Goal: Transaction & Acquisition: Purchase product/service

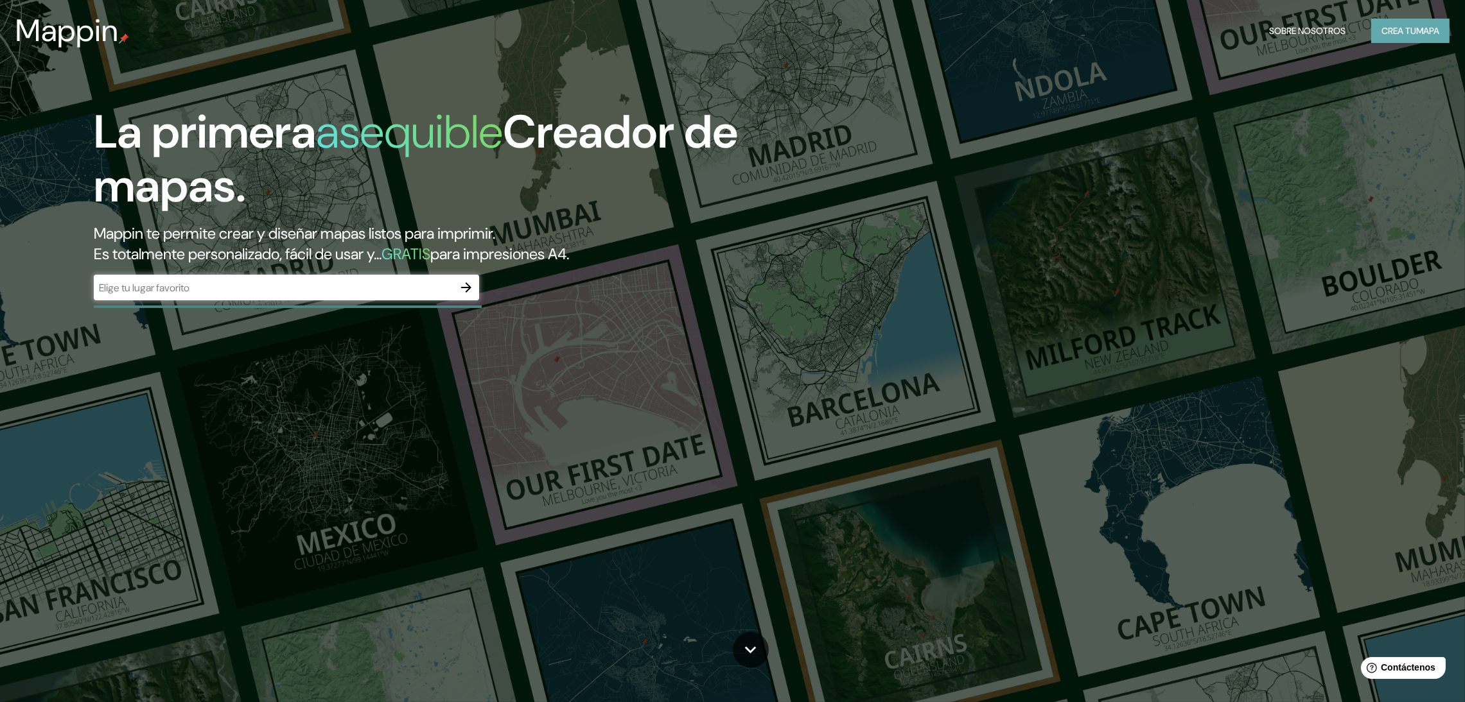
click at [1390, 31] on font "Crea tu" at bounding box center [1398, 31] width 35 height 12
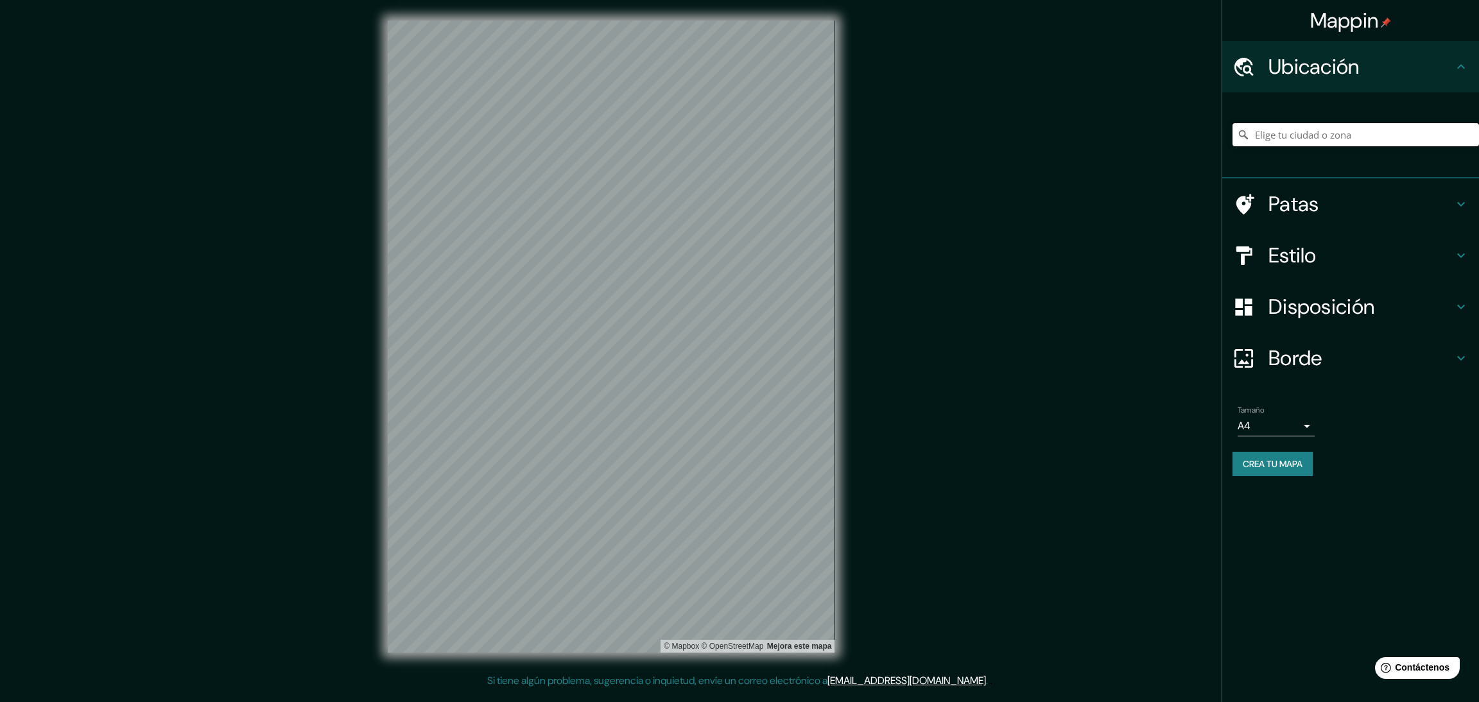
click at [1321, 127] on input "Elige tu ciudad o zona" at bounding box center [1356, 134] width 247 height 23
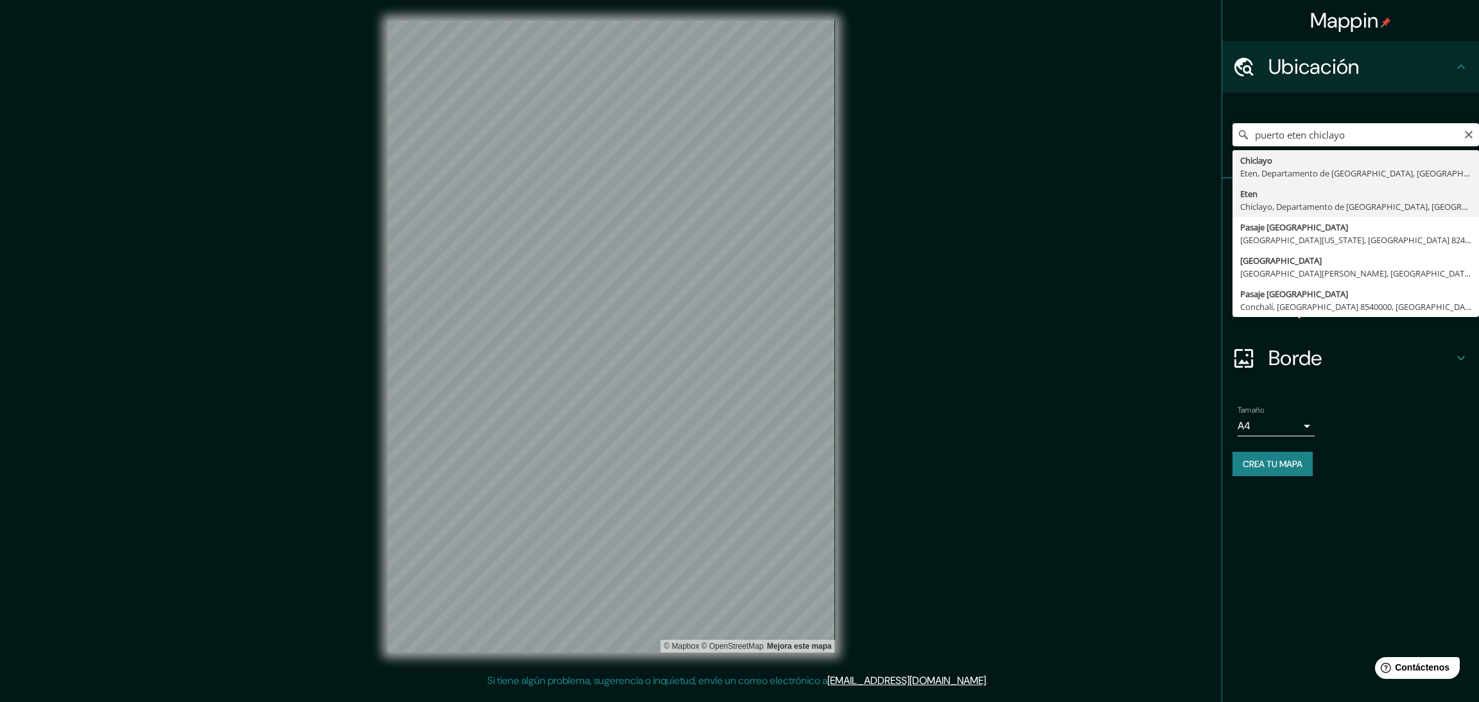
type input "Eten, Chiclayo, Departamento de Lambayeque, Perú"
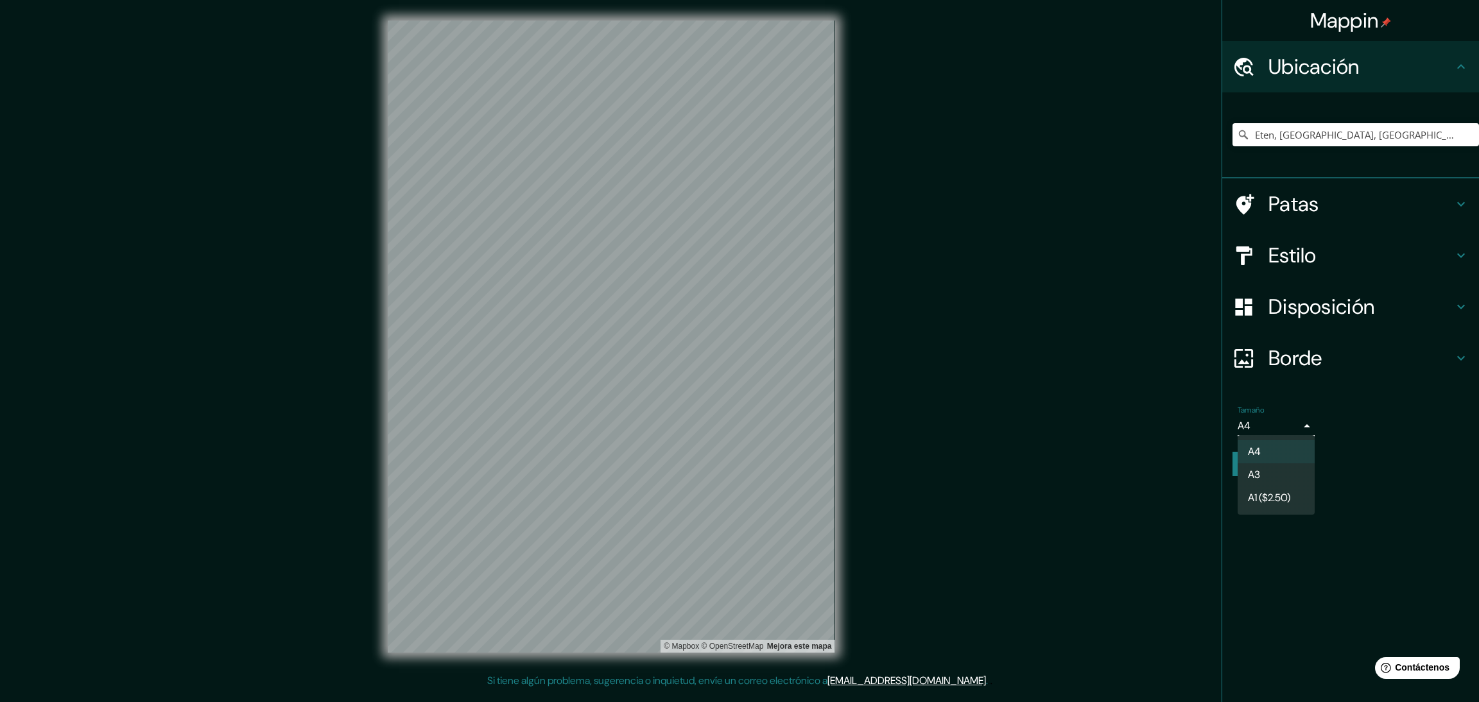
click at [1307, 417] on body "Mappin Ubicación Eten, Chiclayo, Departamento de Lambayeque, Perú Patas Estilo …" at bounding box center [739, 351] width 1479 height 702
click at [1282, 472] on li "A3" at bounding box center [1276, 476] width 77 height 24
type input "a4"
click at [1347, 239] on div "Estilo" at bounding box center [1351, 255] width 257 height 51
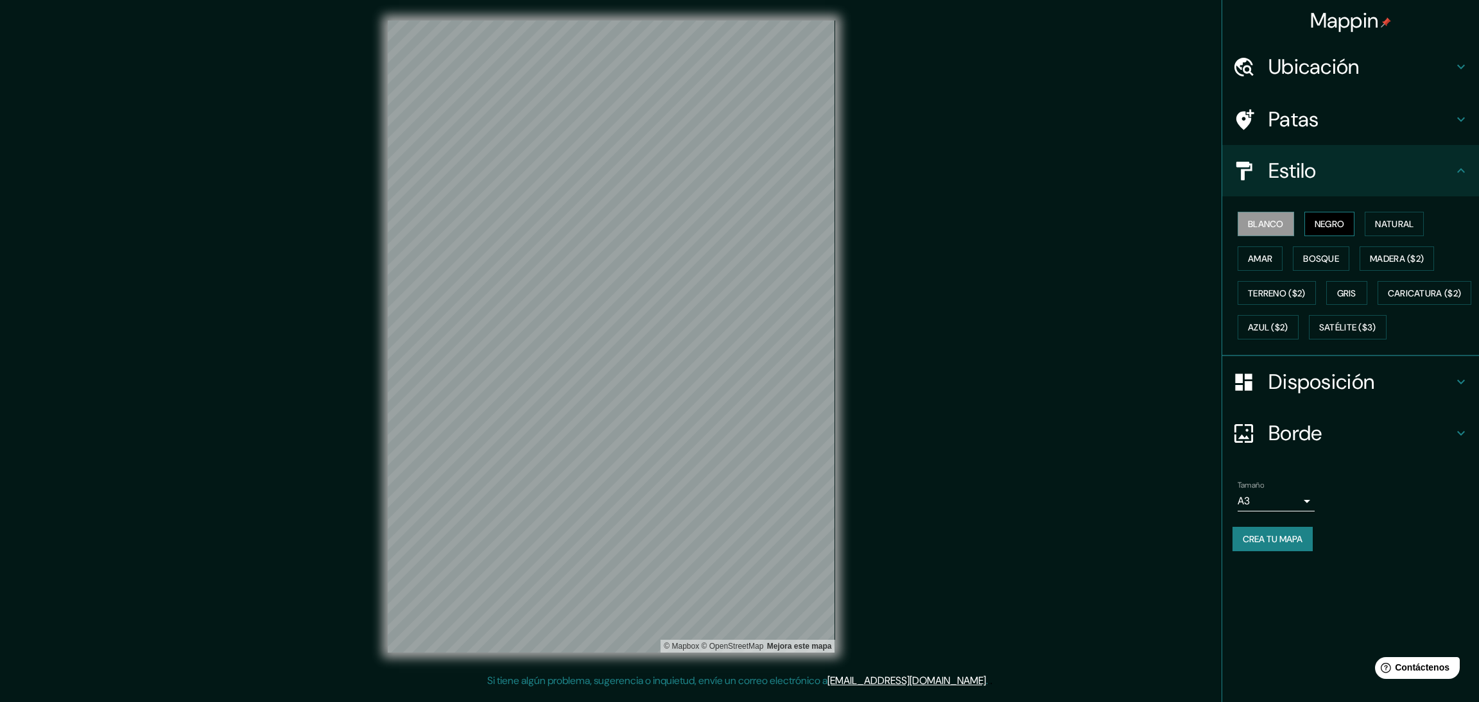
click at [1338, 225] on font "Negro" at bounding box center [1330, 224] width 30 height 12
click at [1386, 223] on font "Natural" at bounding box center [1394, 224] width 39 height 12
click at [1271, 268] on button "Amar" at bounding box center [1260, 259] width 45 height 24
click at [1384, 259] on font "Madera ($2)" at bounding box center [1397, 259] width 54 height 12
click at [1329, 263] on font "Bosque" at bounding box center [1322, 259] width 36 height 12
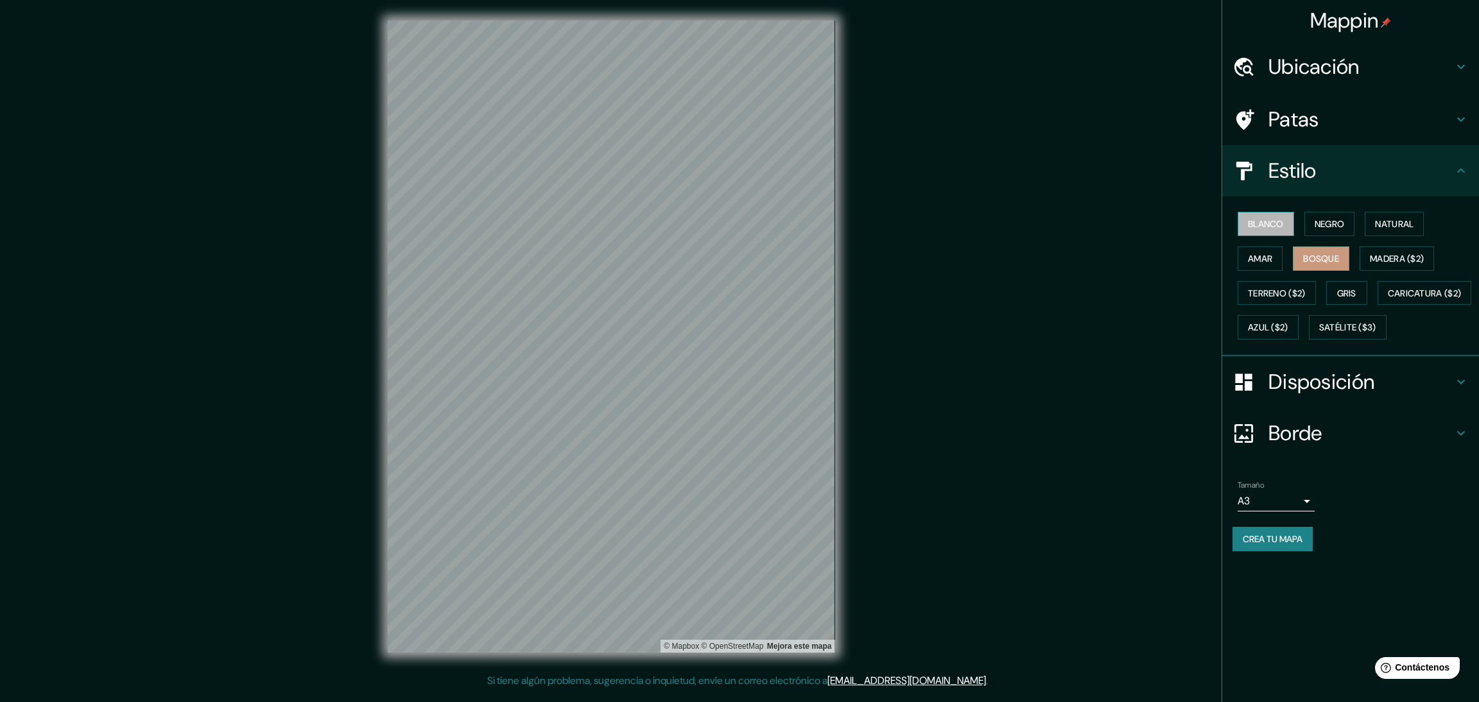
click at [1286, 229] on button "Blanco" at bounding box center [1266, 224] width 57 height 24
click at [1265, 259] on font "Amar" at bounding box center [1260, 259] width 24 height 12
click at [1323, 258] on font "Bosque" at bounding box center [1322, 259] width 36 height 12
click at [1389, 259] on font "Madera ($2)" at bounding box center [1397, 259] width 54 height 12
click at [1349, 295] on font "Gris" at bounding box center [1347, 294] width 19 height 12
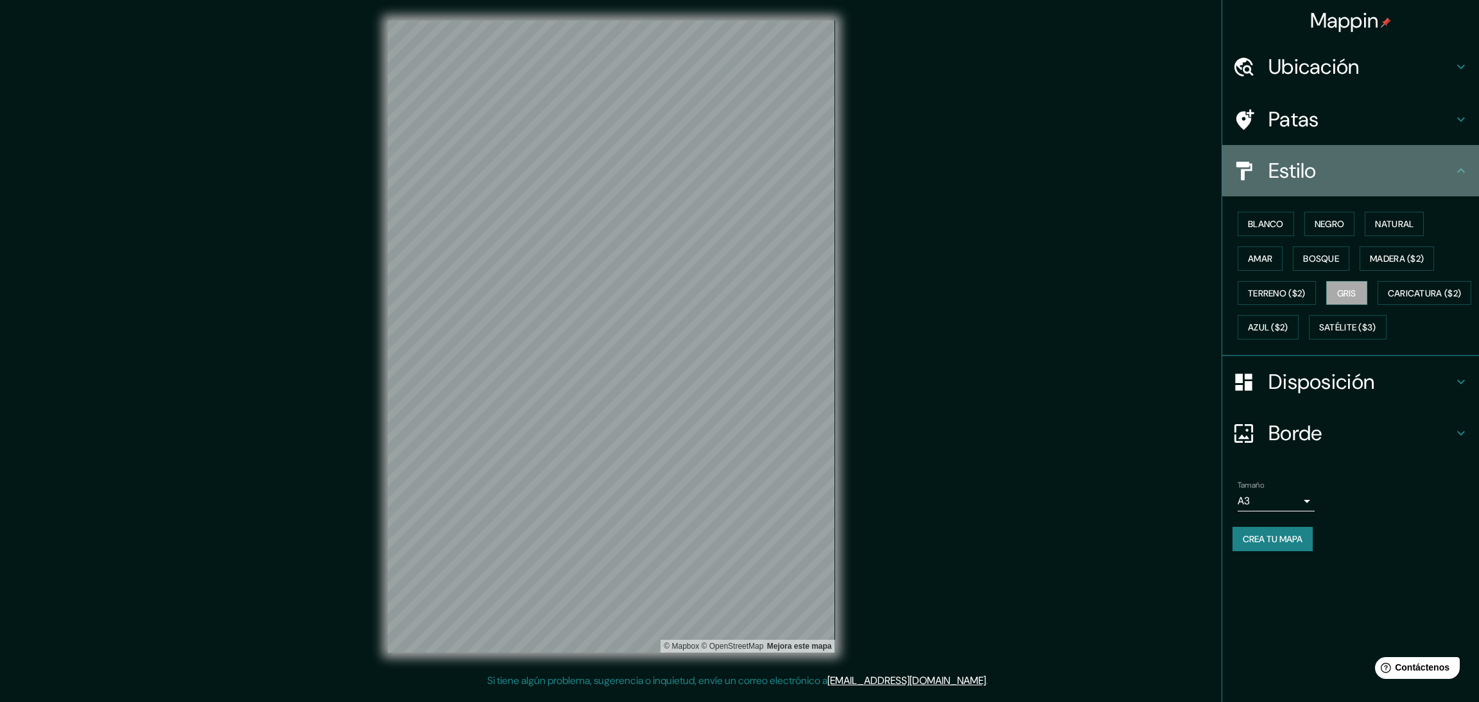
click at [1455, 180] on div "Estilo" at bounding box center [1351, 170] width 257 height 51
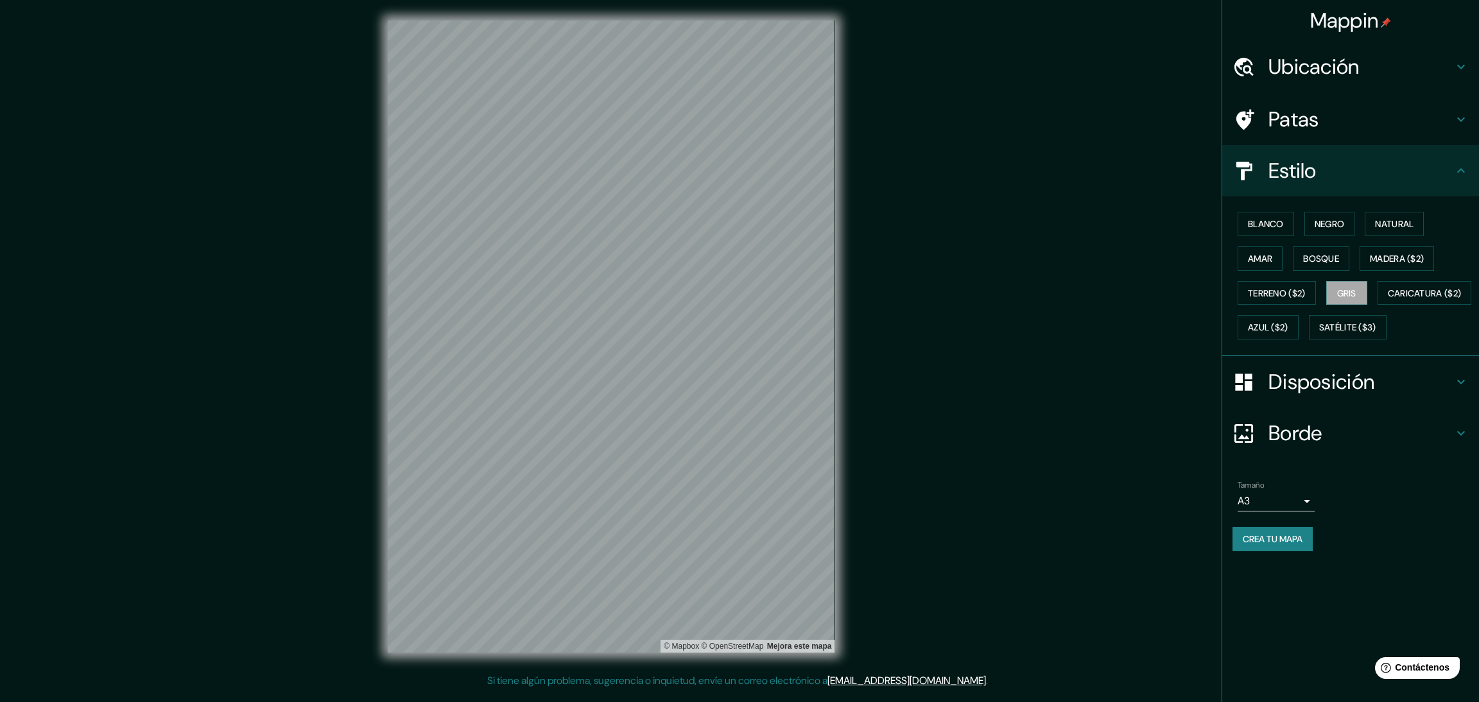
click at [1077, 317] on div "Mappin Ubicación Eten, Chiclayo, Departamento de Lambayeque, Perú Patas Estilo …" at bounding box center [739, 347] width 1479 height 694
click at [1307, 552] on button "Crea tu mapa" at bounding box center [1273, 539] width 80 height 24
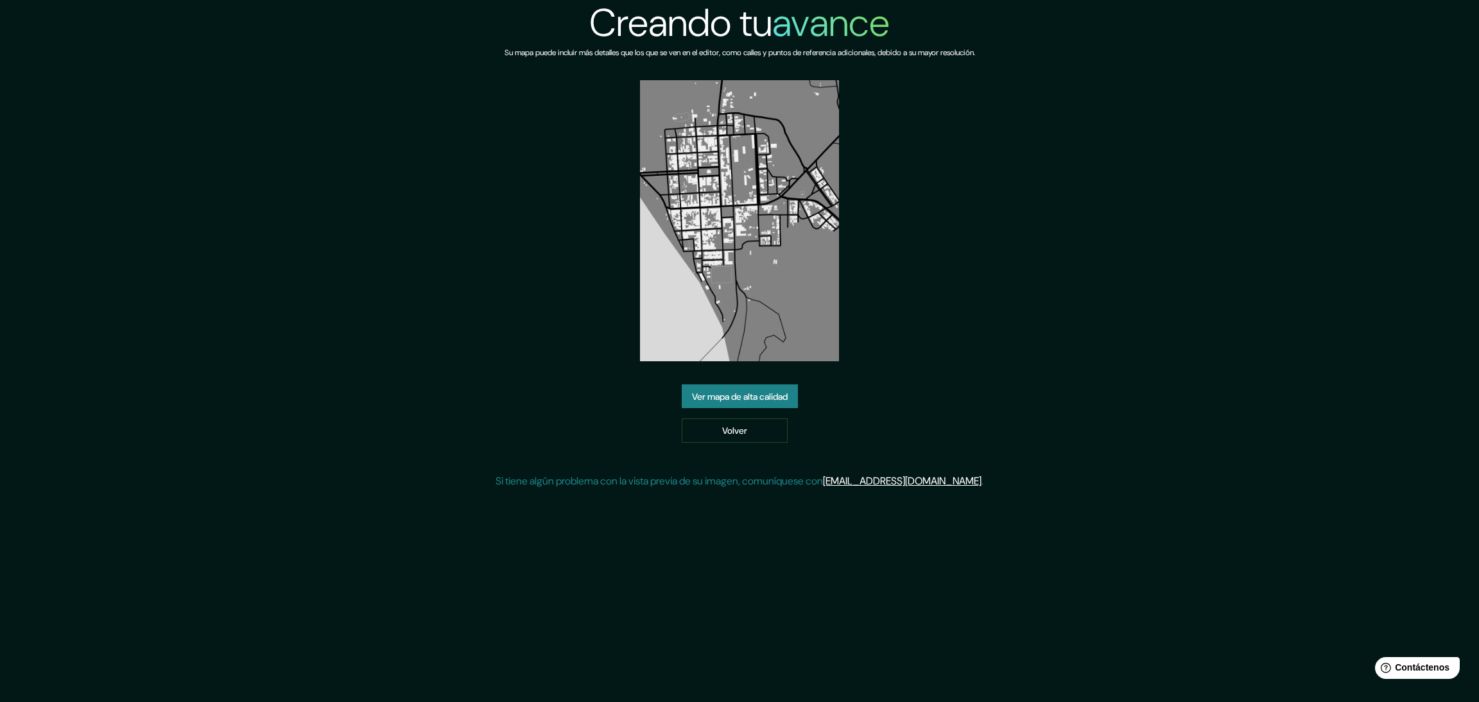
click at [760, 402] on font "Ver mapa de alta calidad" at bounding box center [740, 397] width 96 height 12
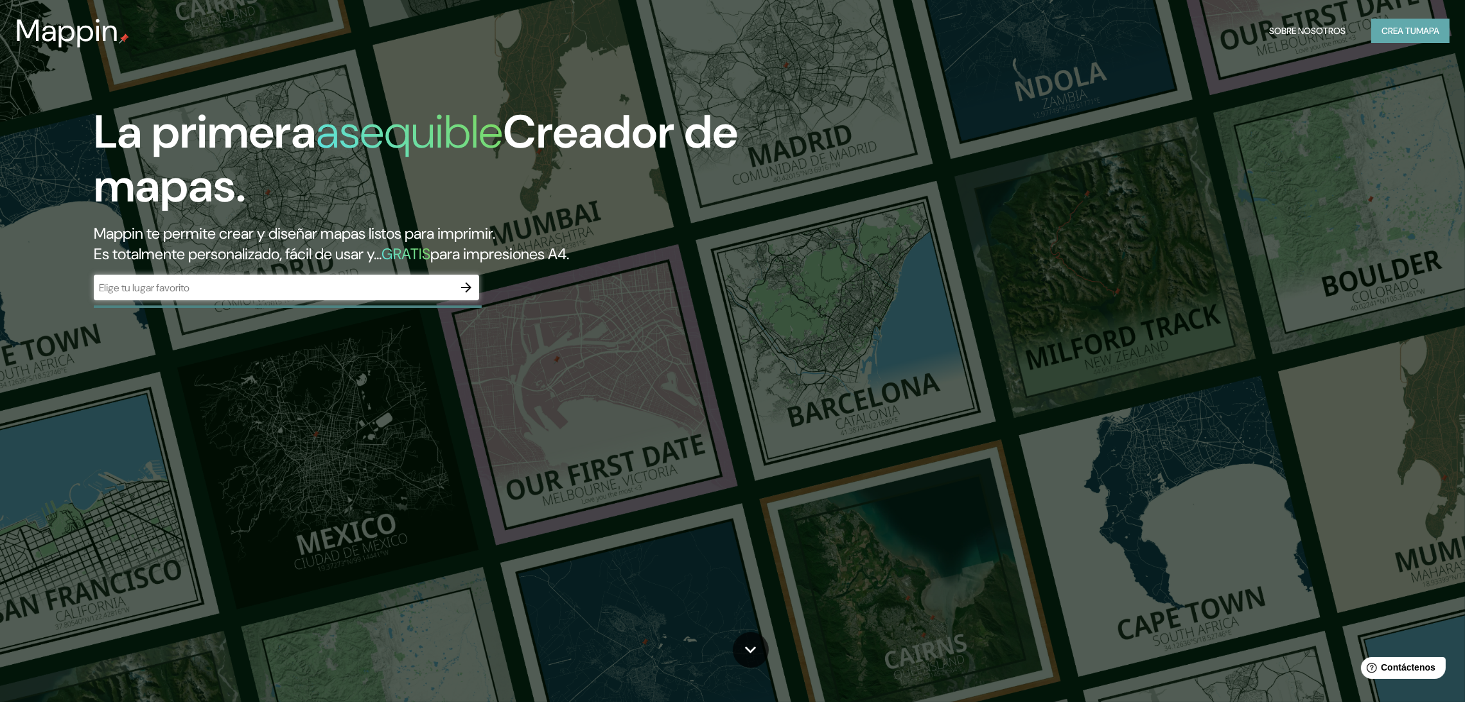
click at [1397, 35] on font "Crea tu" at bounding box center [1398, 31] width 35 height 12
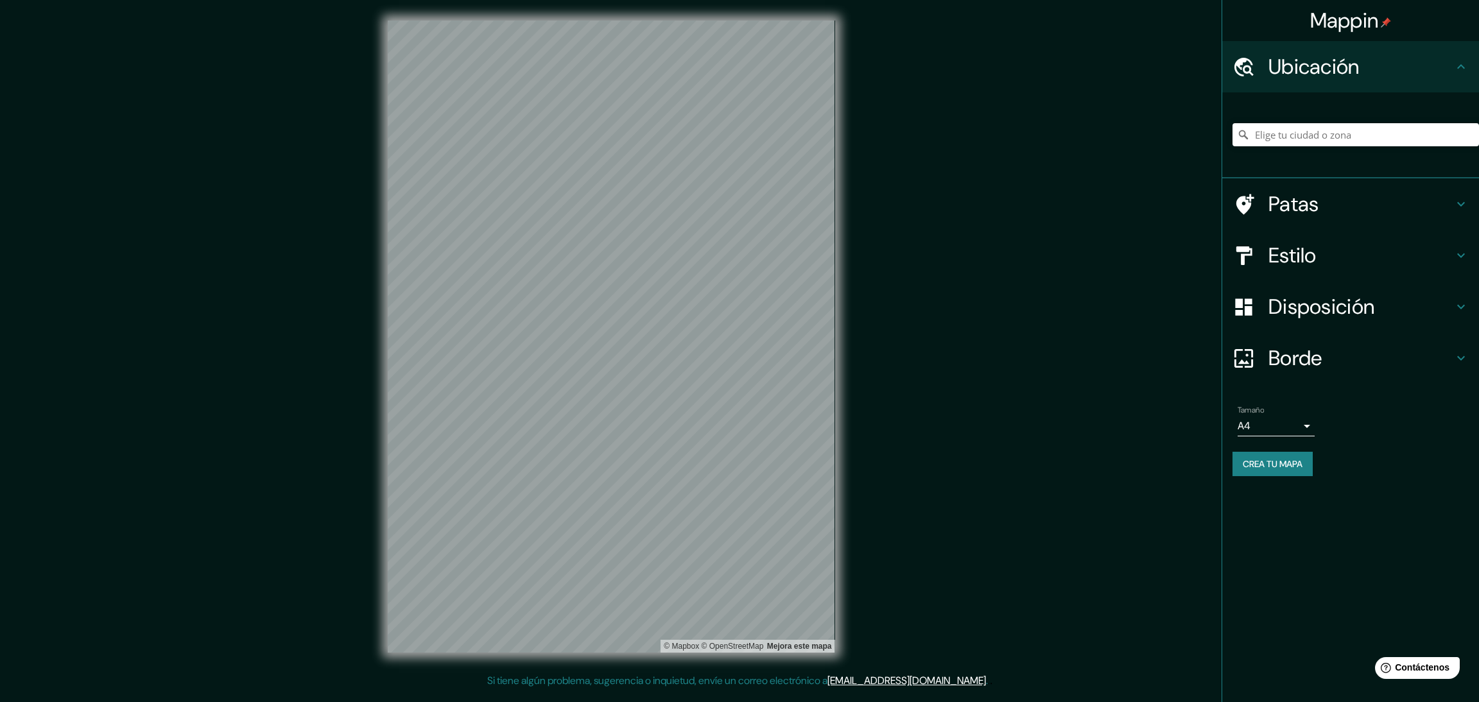
click at [1383, 117] on div at bounding box center [1356, 135] width 247 height 64
click at [1356, 135] on input "Elige tu ciudad o zona" at bounding box center [1356, 134] width 247 height 23
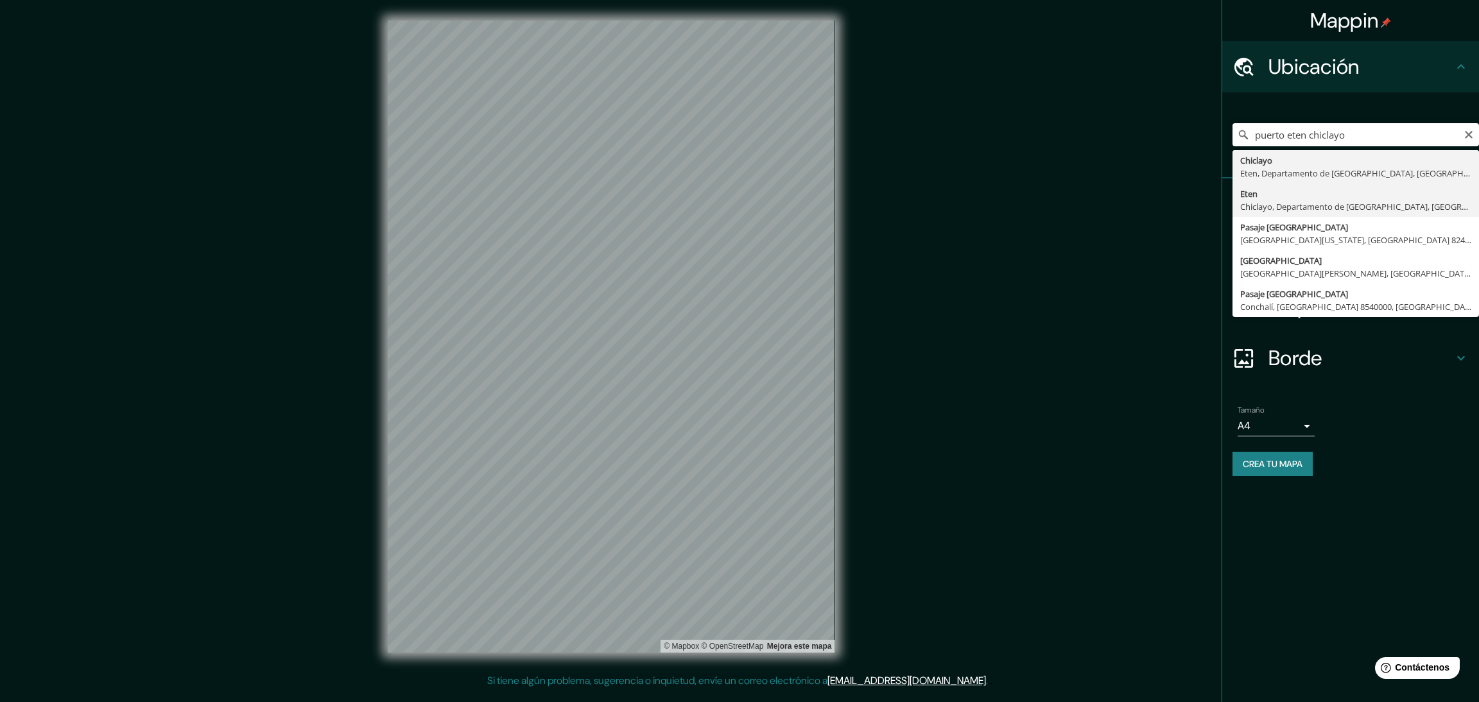
type input "Eten, Chiclayo, Departamento de Lambayeque, Perú"
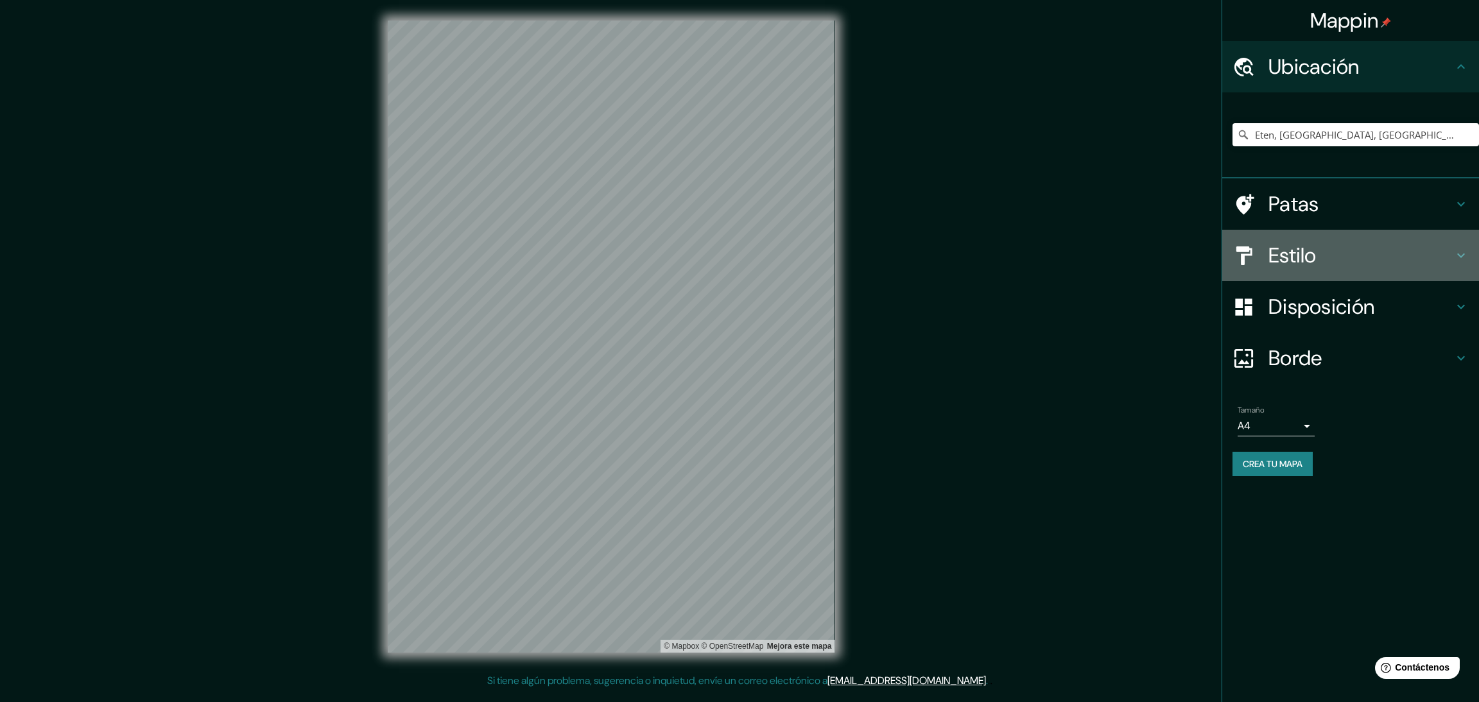
click at [1445, 254] on h4 "Estilo" at bounding box center [1361, 256] width 185 height 26
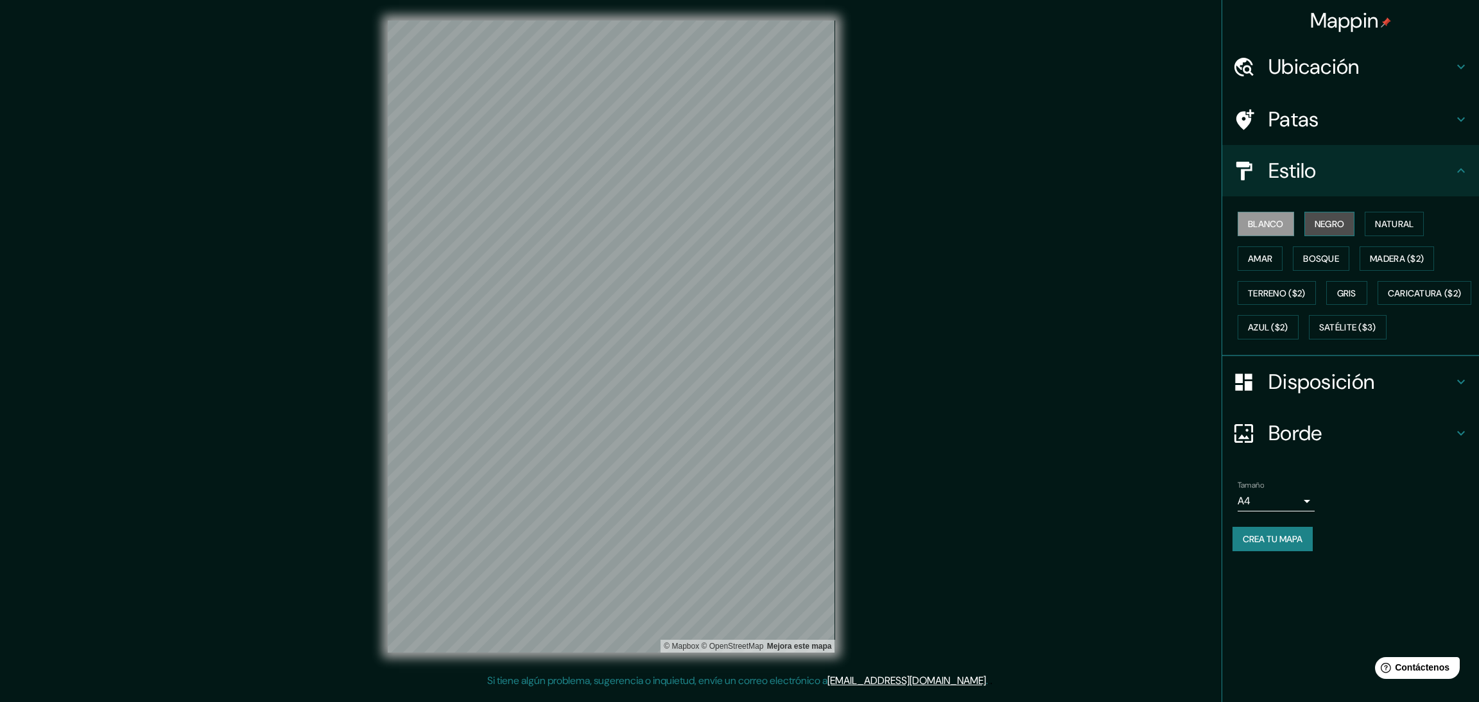
click at [1332, 225] on font "Negro" at bounding box center [1330, 224] width 30 height 12
click at [1309, 537] on body "Mappin Ubicación Eten, Chiclayo, Departamento de Lambayeque, Perú Patas Estilo …" at bounding box center [739, 351] width 1479 height 702
click at [1273, 585] on li "A3" at bounding box center [1276, 586] width 77 height 24
type input "a4"
click at [1354, 294] on font "Gris" at bounding box center [1347, 294] width 19 height 12
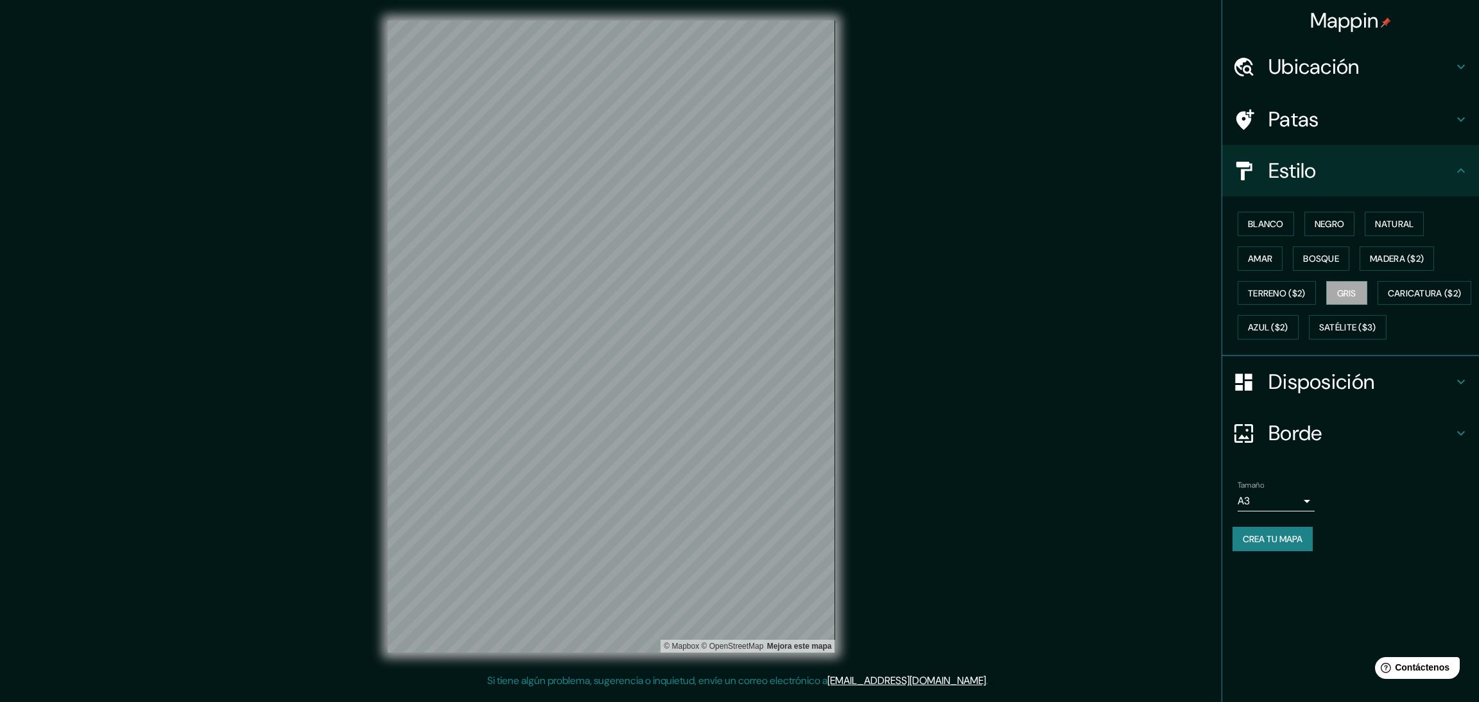
click at [965, 359] on div "Mappin Ubicación Eten, Chiclayo, Departamento de Lambayeque, Perú Patas Estilo …" at bounding box center [739, 347] width 1479 height 694
